Goal: Navigation & Orientation: Understand site structure

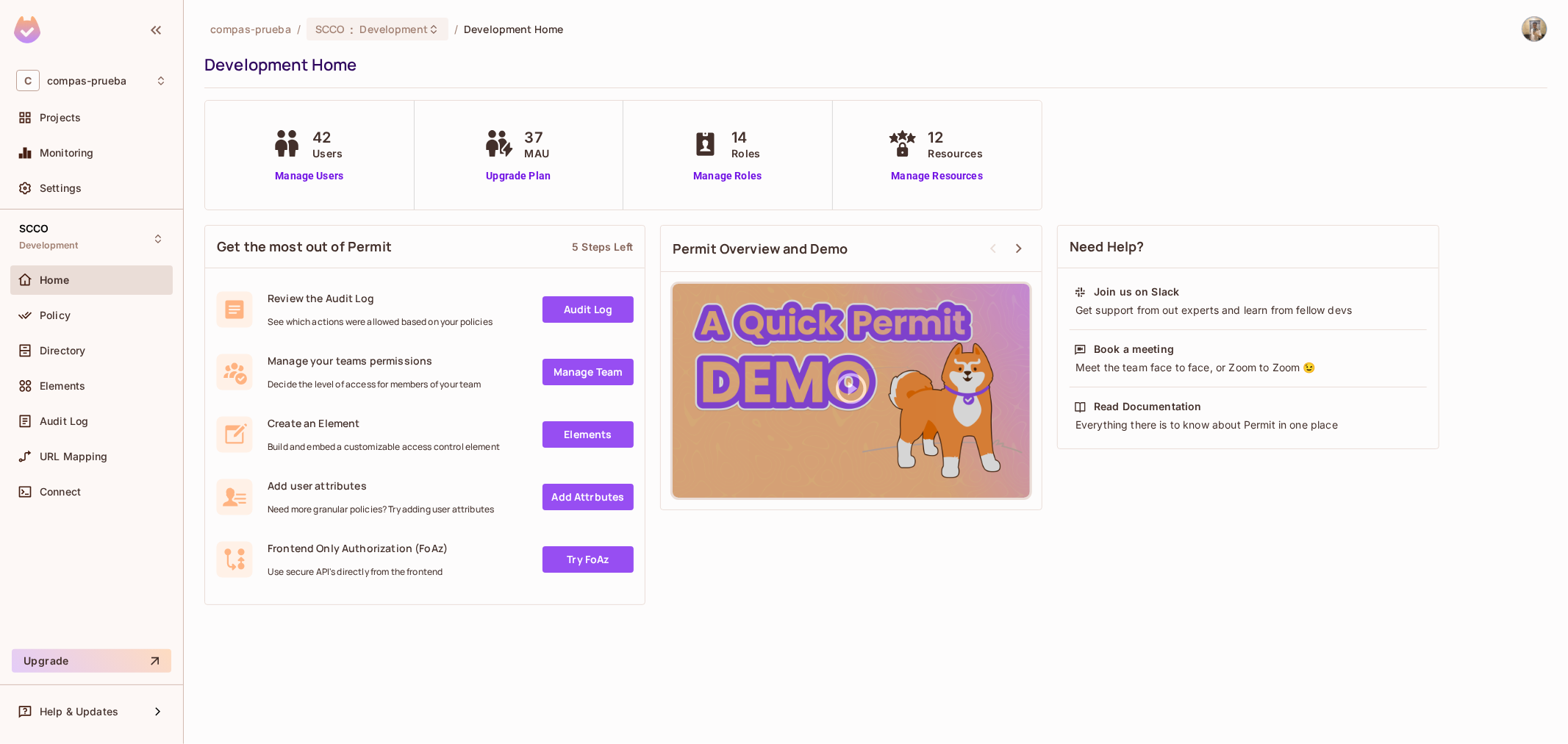
click at [60, 333] on div "Policy" at bounding box center [91, 318] width 163 height 36
click at [56, 340] on div "Directory" at bounding box center [91, 350] width 163 height 29
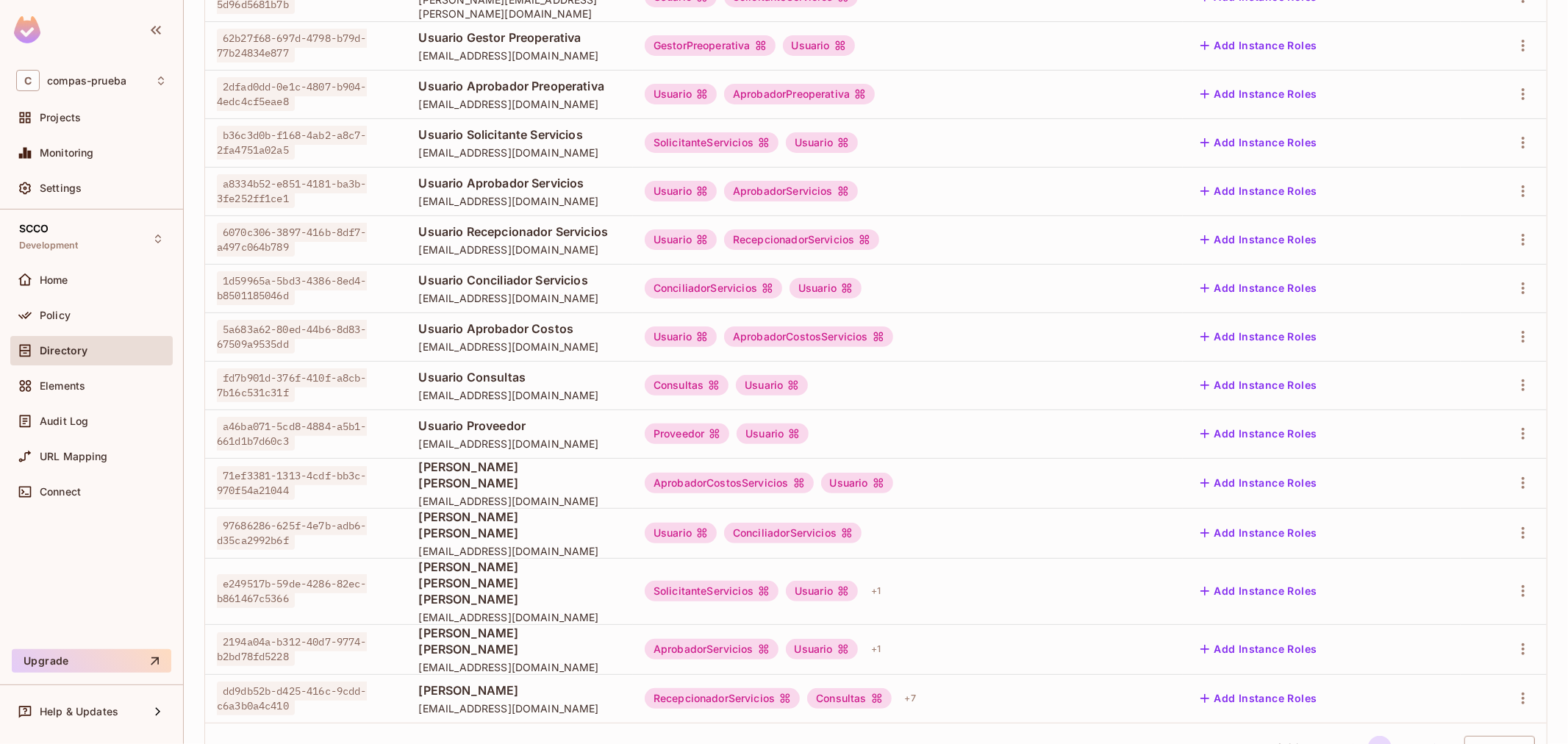
scroll to position [283, 0]
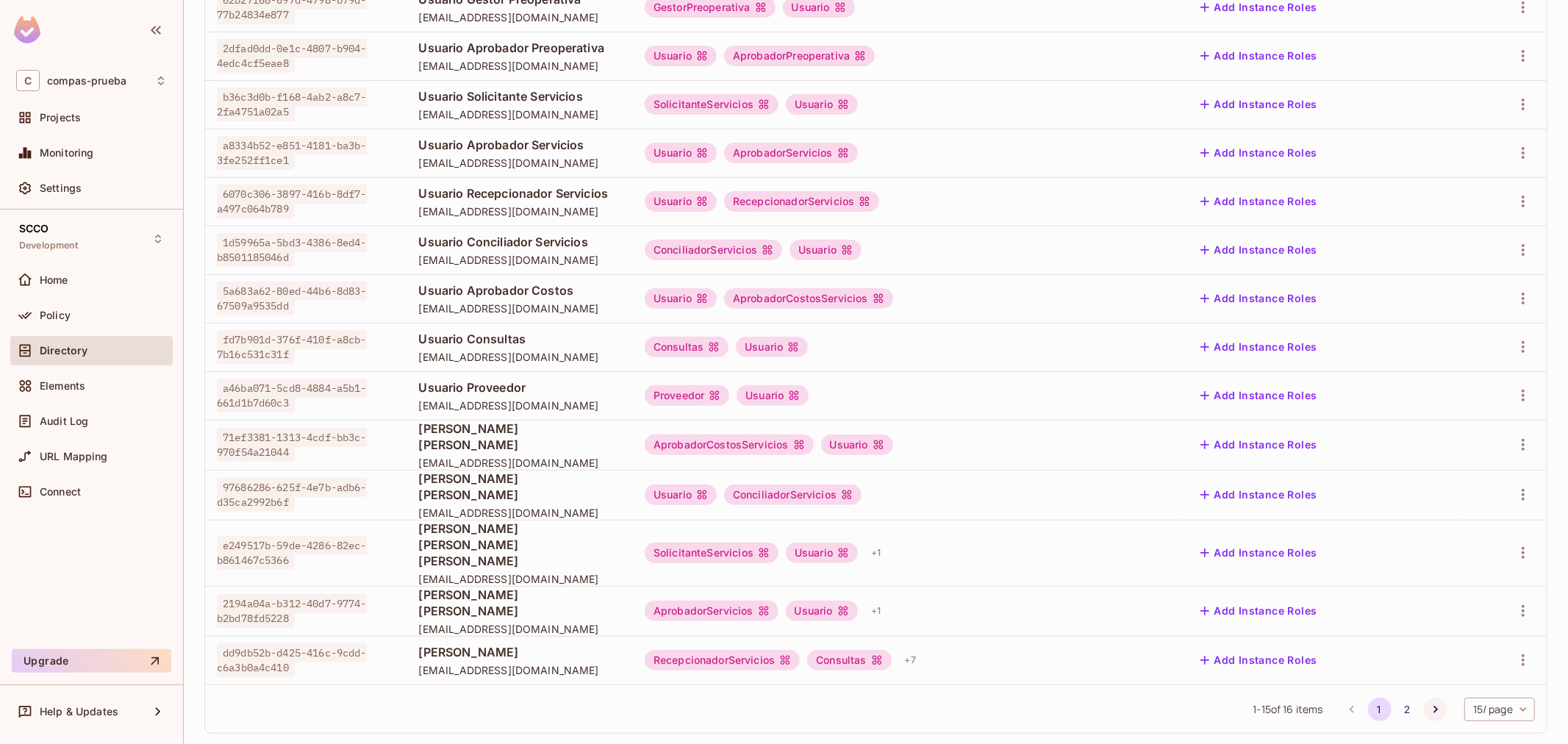
click at [1428, 702] on icon "Go to next page" at bounding box center [1435, 709] width 14 height 14
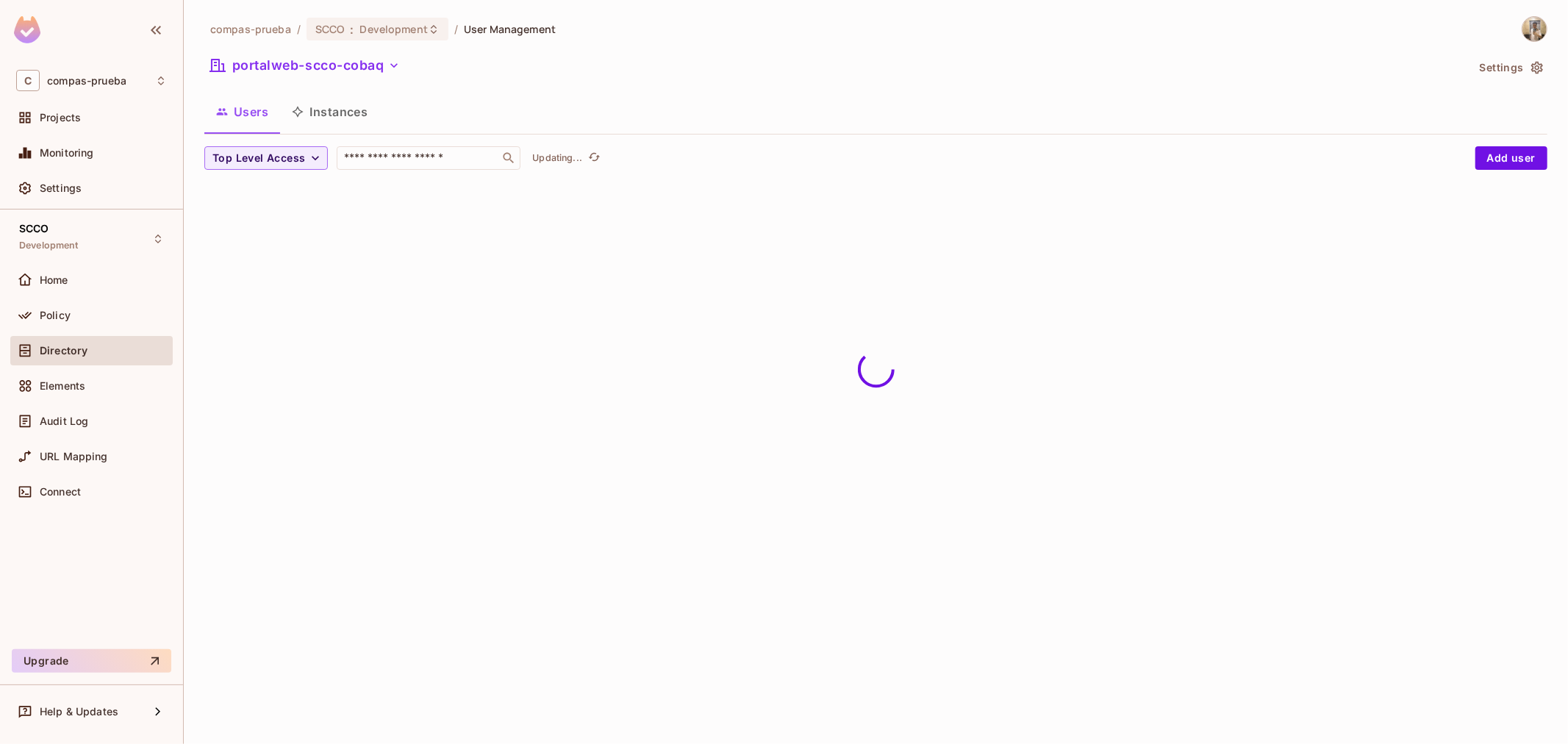
scroll to position [0, 0]
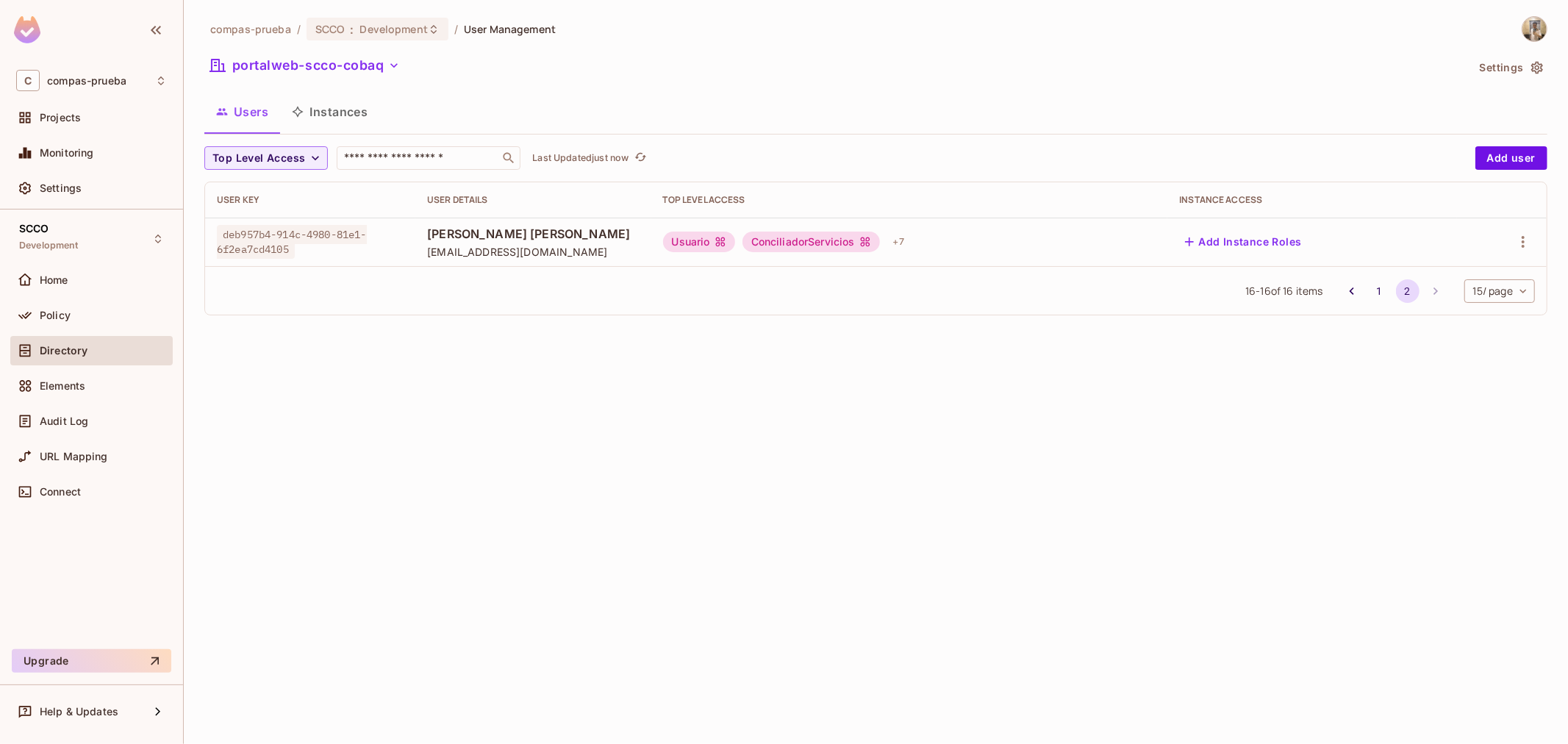
click at [1353, 294] on icon "Go to previous page" at bounding box center [1352, 290] width 14 height 14
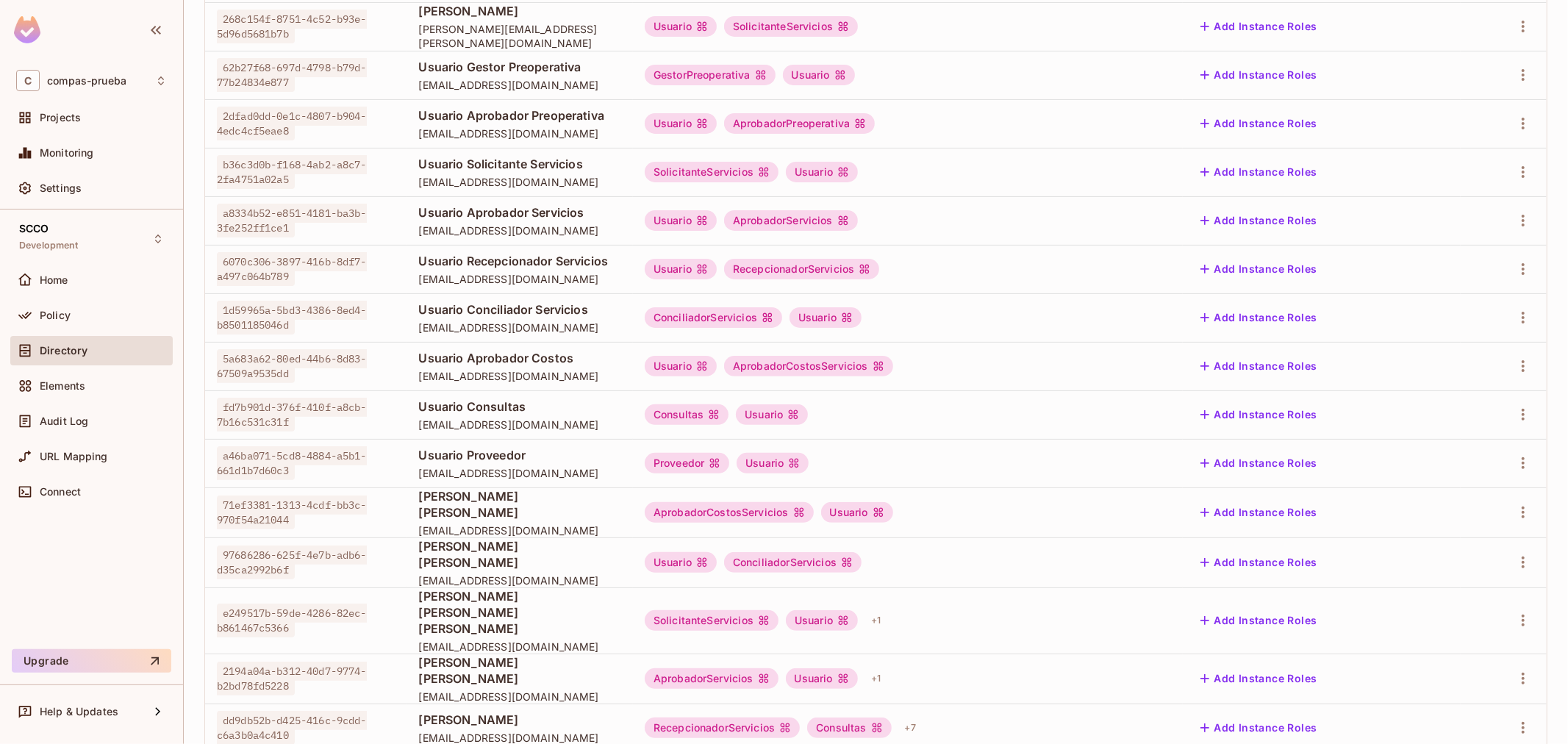
scroll to position [283, 0]
